Goal: Task Accomplishment & Management: Manage account settings

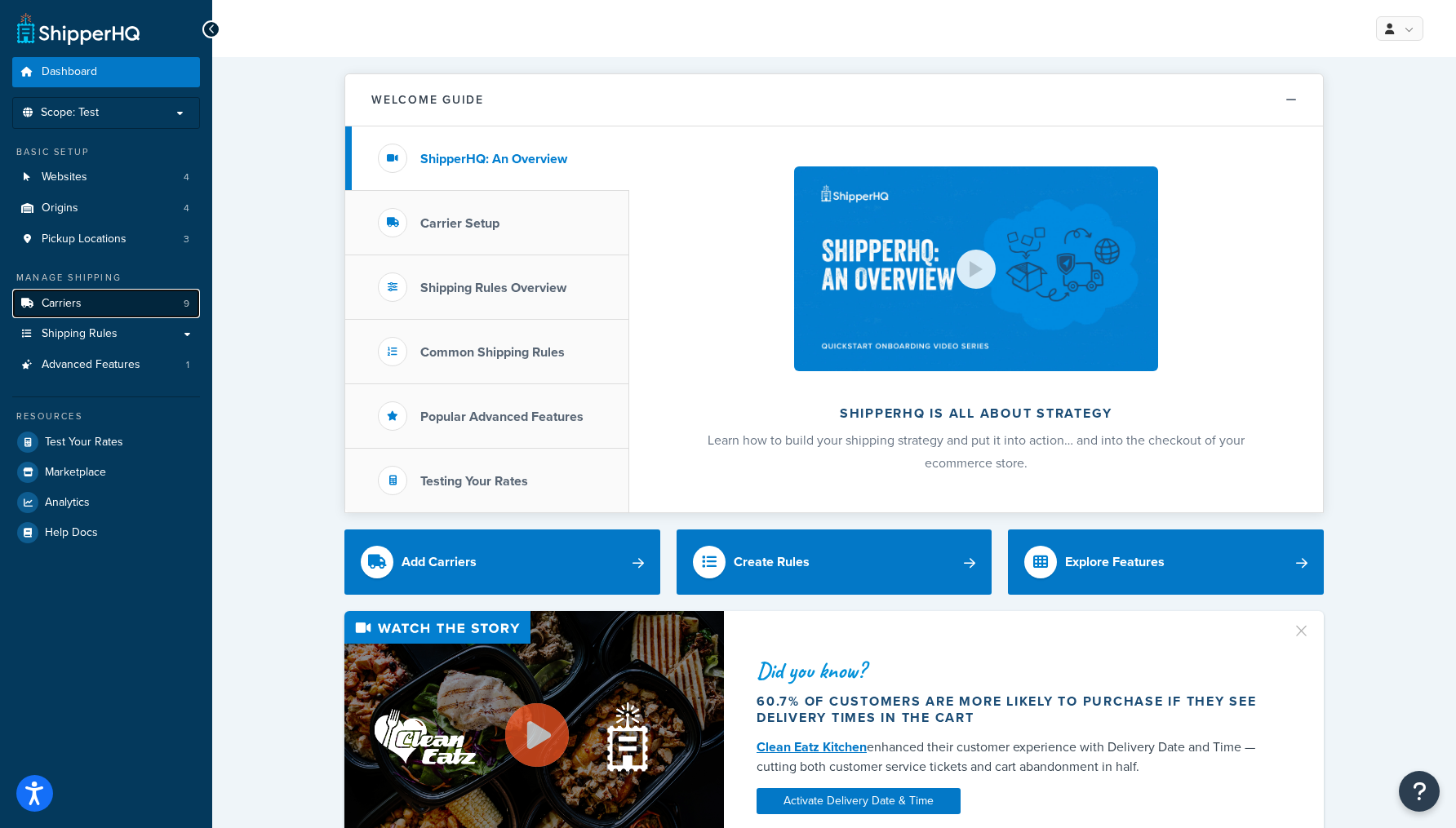
click at [107, 308] on link "Carriers 9" at bounding box center [106, 304] width 188 height 30
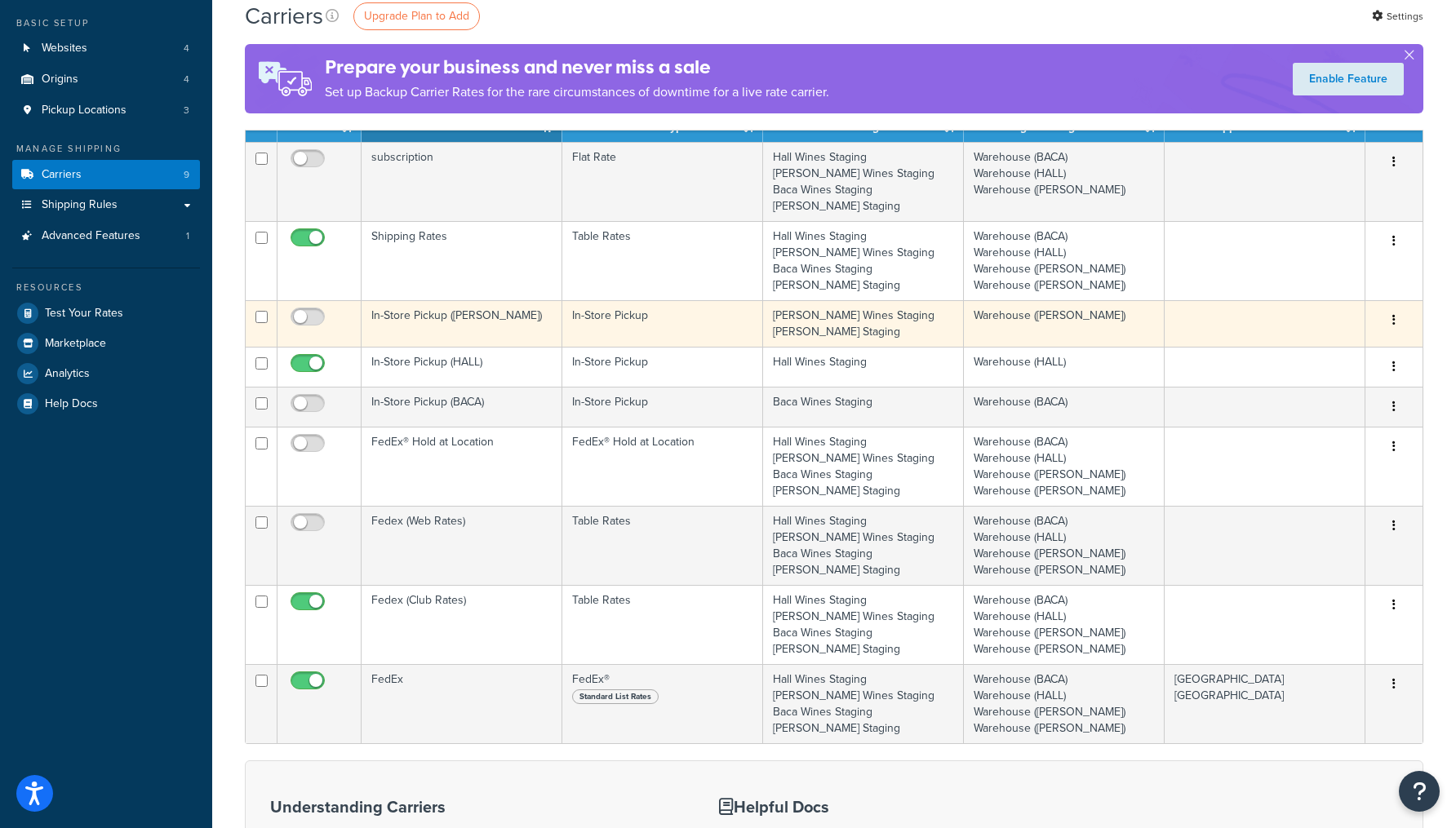
scroll to position [130, 0]
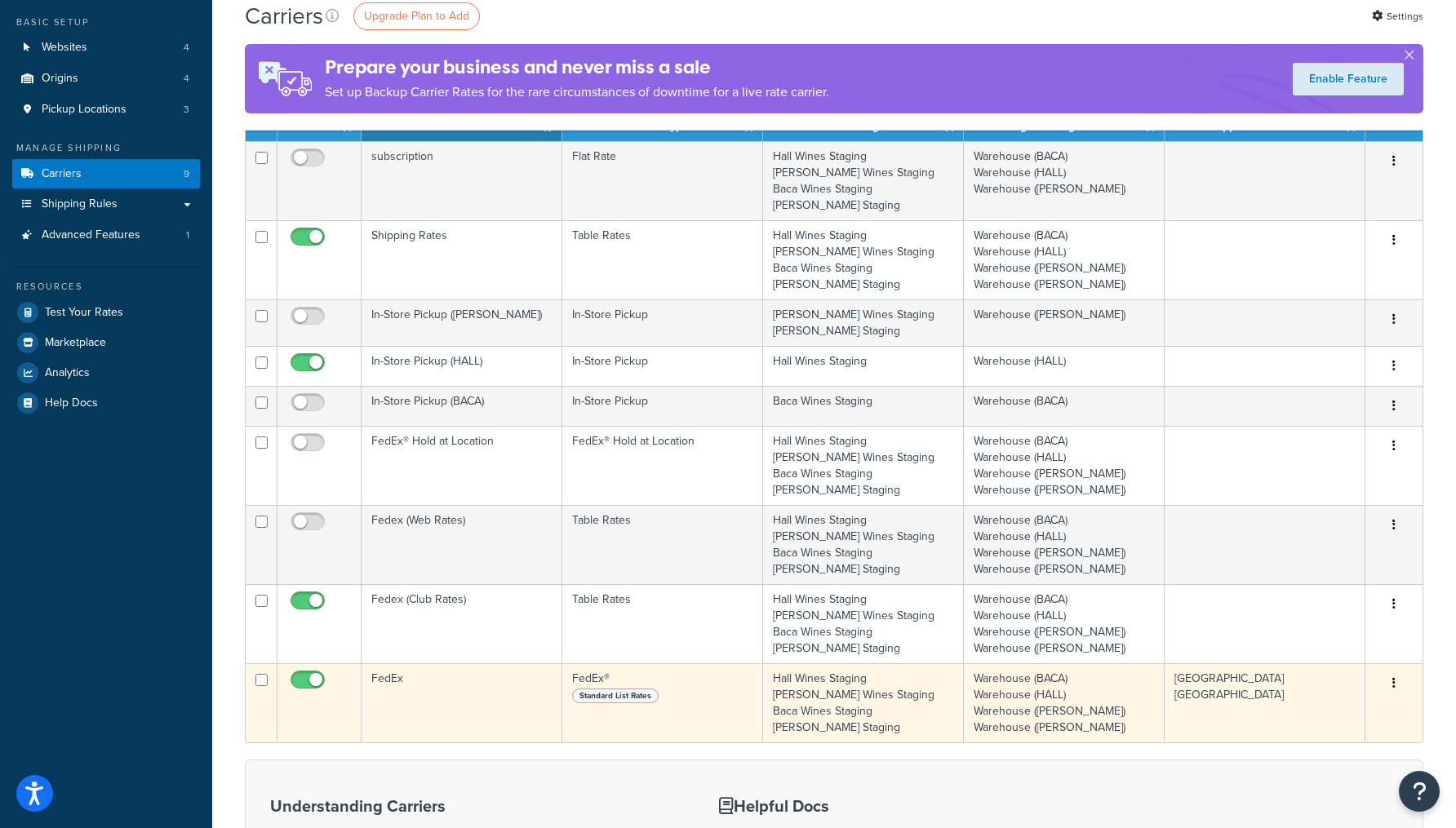
click at [306, 680] on input "checkbox" at bounding box center [310, 684] width 45 height 20
checkbox input "false"
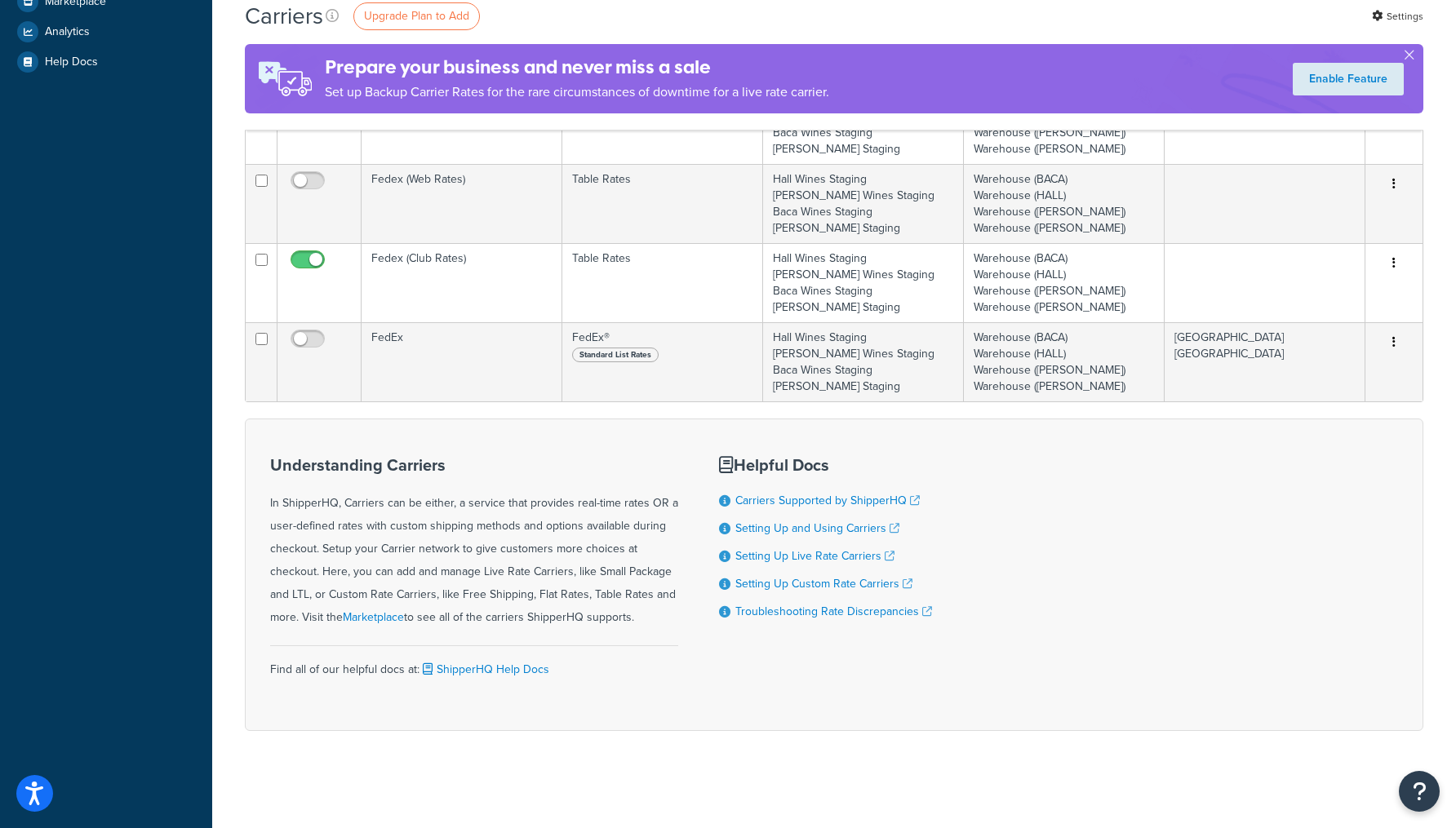
scroll to position [472, 0]
